Goal: Transaction & Acquisition: Obtain resource

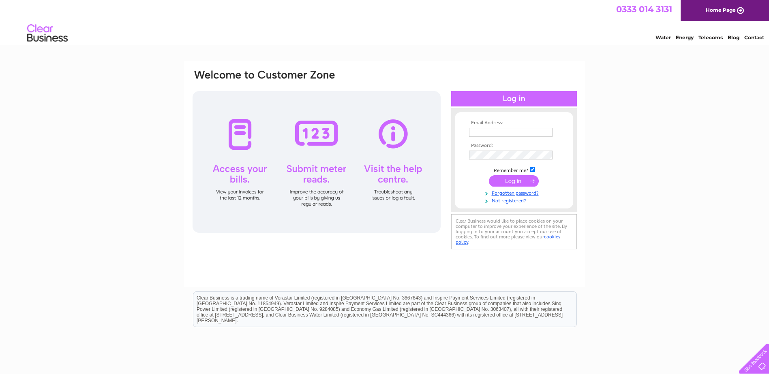
type input "[PERSON_NAME][EMAIL_ADDRESS][DOMAIN_NAME]"
click at [512, 179] on input "submit" at bounding box center [514, 180] width 50 height 11
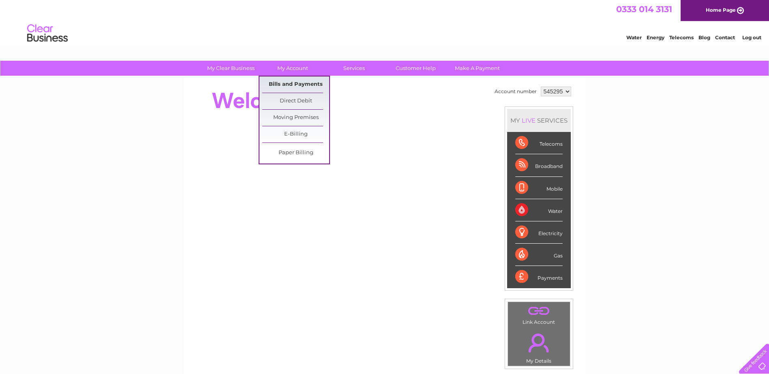
click at [288, 82] on link "Bills and Payments" at bounding box center [295, 85] width 67 height 16
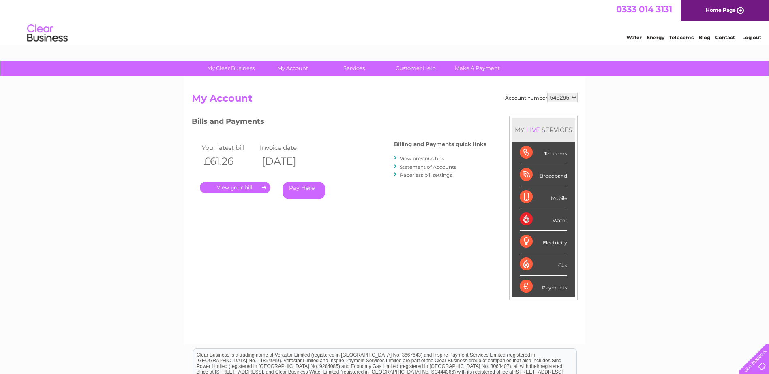
click at [231, 187] on link "." at bounding box center [235, 188] width 70 height 12
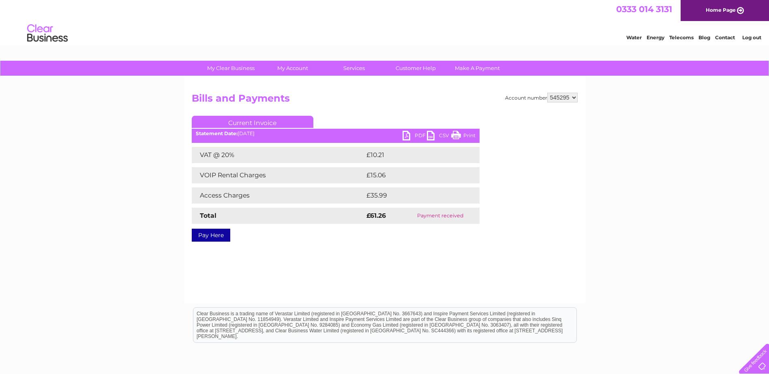
click at [410, 135] on link "PDF" at bounding box center [414, 137] width 24 height 12
